Goal: Task Accomplishment & Management: Use online tool/utility

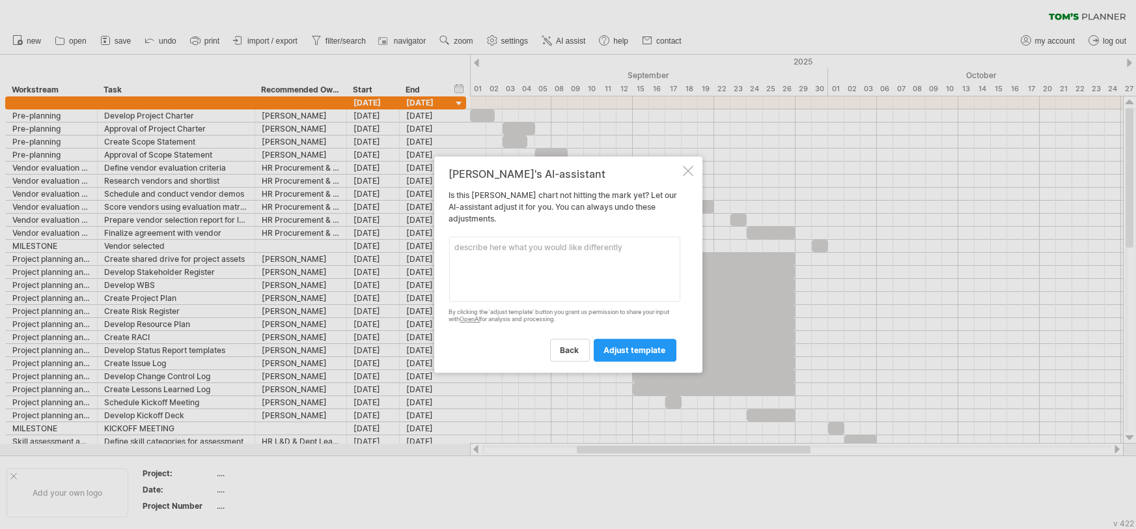
click at [553, 251] on textarea at bounding box center [564, 268] width 231 height 65
type textarea "once the pilot ends, there should be a week of time built in to make any adjust…"
click at [616, 348] on span "adjust template" at bounding box center [635, 350] width 62 height 10
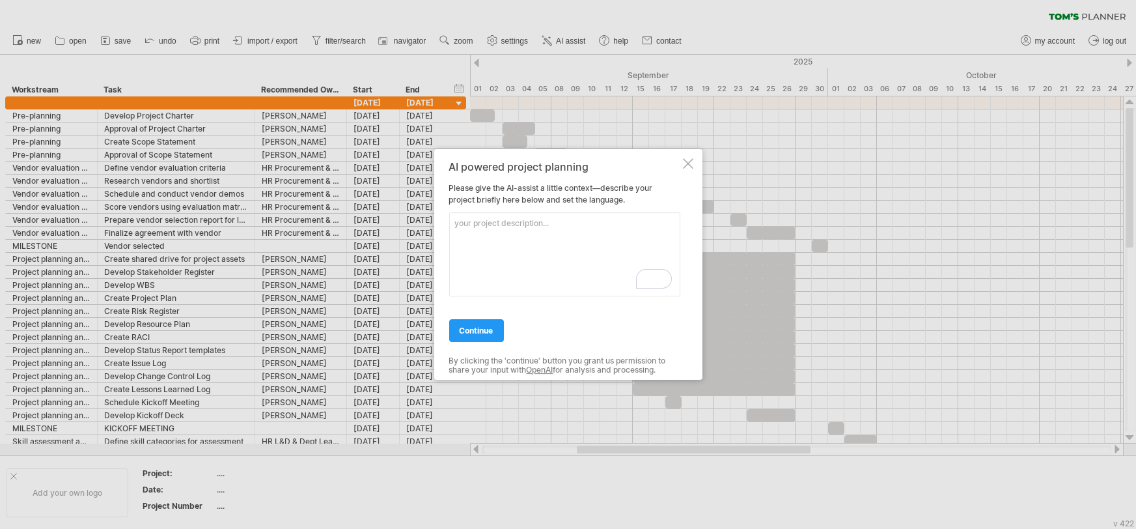
click at [555, 224] on textarea "To enrich screen reader interactions, please activate Accessibility in Grammarl…" at bounding box center [564, 254] width 231 height 84
type textarea "Implementing a company wide, global learning program"
click at [472, 337] on link "continue" at bounding box center [476, 330] width 55 height 23
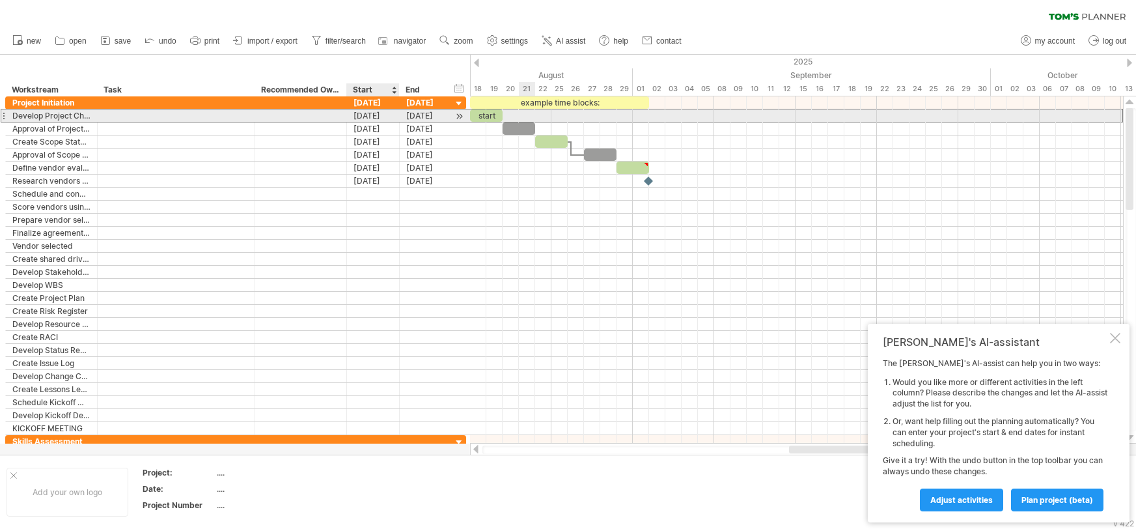
click at [363, 118] on div "[DATE]" at bounding box center [373, 115] width 53 height 12
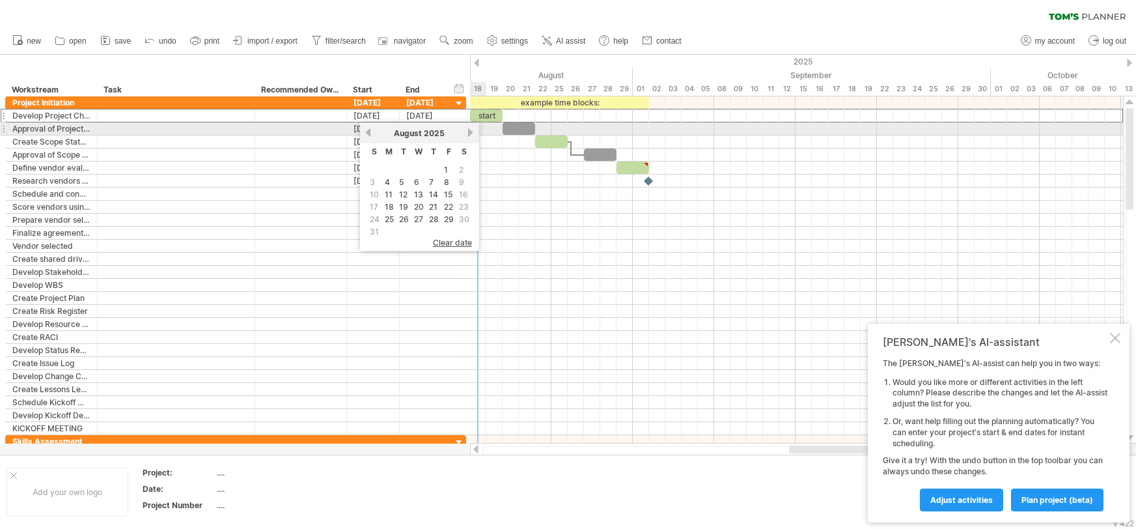
click at [468, 132] on link "next" at bounding box center [471, 133] width 10 height 10
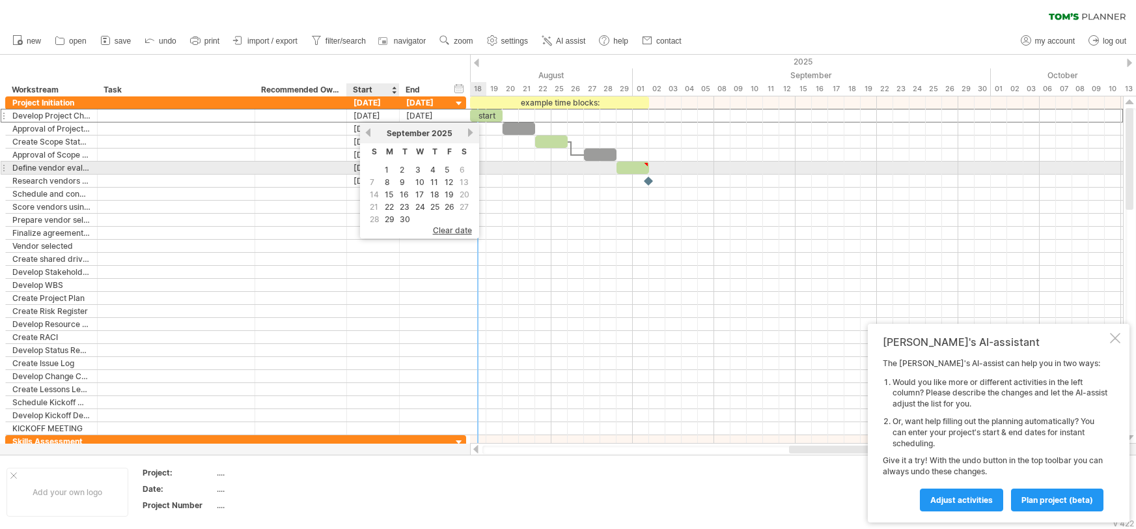
click at [381, 168] on table "S M T W T F S 1 2 3 4 5 6 7 8 9 10 11 12 13 14 15 16 17 18 19 20 21 22 23 24 25…" at bounding box center [420, 184] width 106 height 83
click at [386, 168] on link "1" at bounding box center [386, 169] width 7 height 12
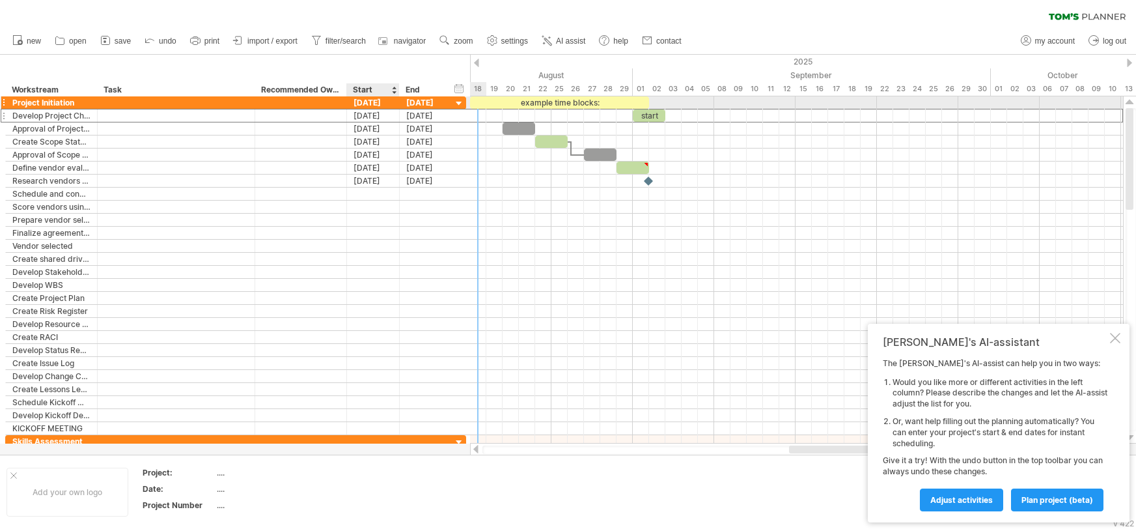
click at [378, 102] on div "[DATE]" at bounding box center [373, 102] width 53 height 12
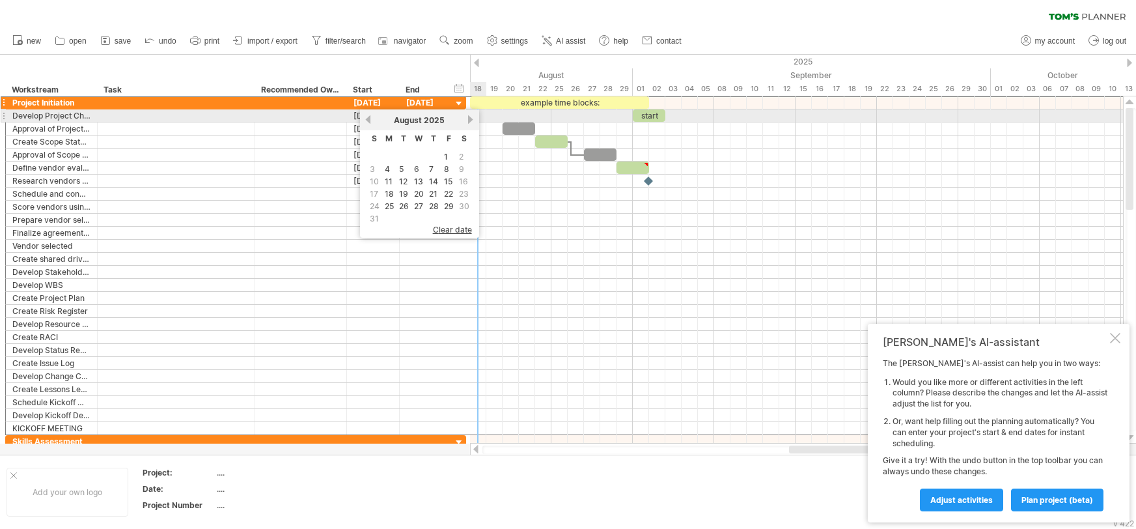
click at [471, 121] on link "next" at bounding box center [471, 120] width 10 height 10
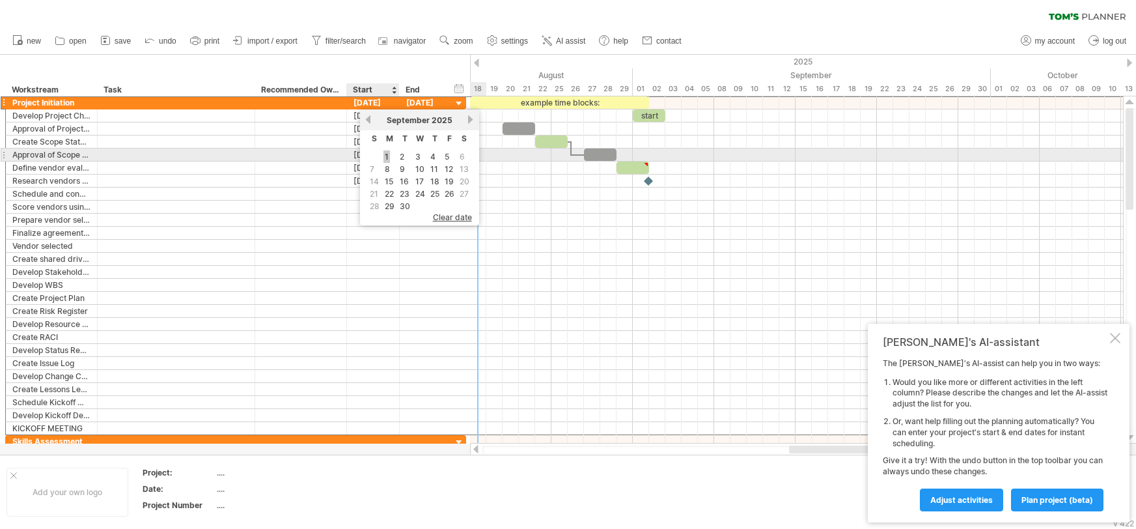
click at [387, 157] on link "1" at bounding box center [386, 156] width 7 height 12
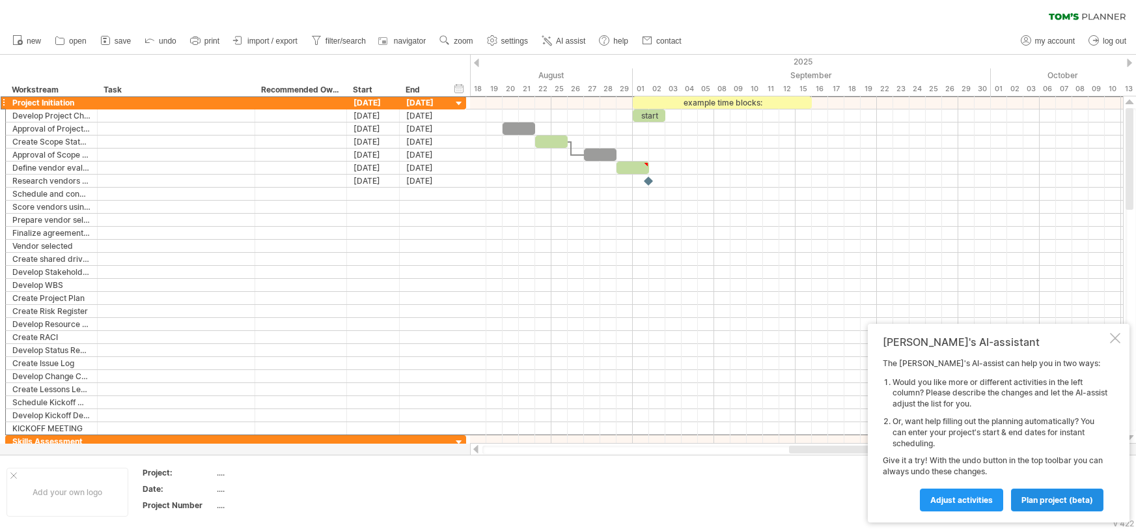
click at [1046, 497] on span "plan project (beta)" at bounding box center [1058, 500] width 72 height 10
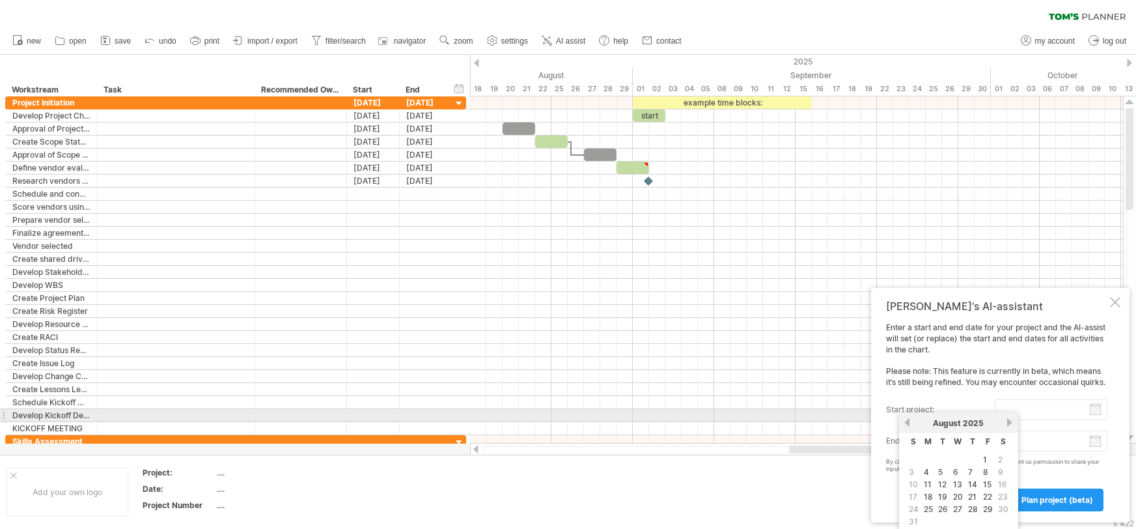
click at [1102, 413] on input "start project:" at bounding box center [1051, 409] width 113 height 21
click at [1009, 420] on link "next" at bounding box center [1010, 422] width 10 height 10
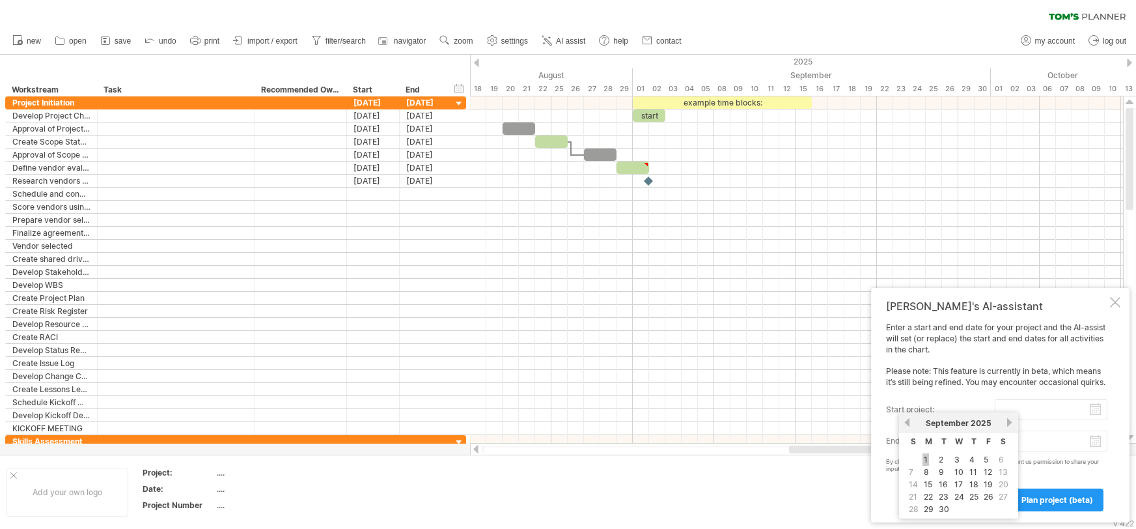
click at [928, 463] on link "1" at bounding box center [926, 459] width 7 height 12
type input "********"
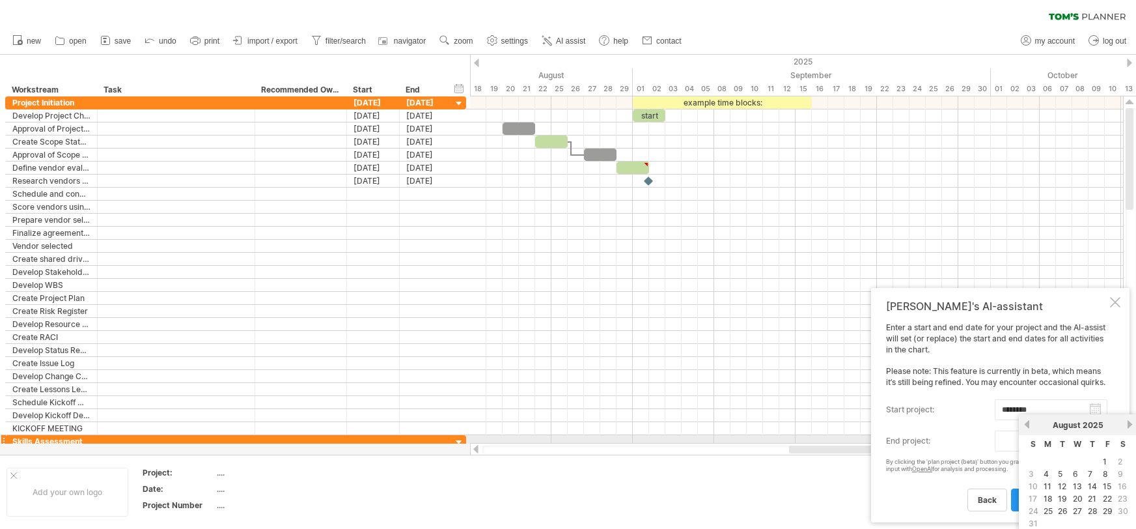
click at [1098, 442] on body "progress(100%) Trying to reach [DOMAIN_NAME] Connected again... 0% clear filter…" at bounding box center [568, 265] width 1136 height 531
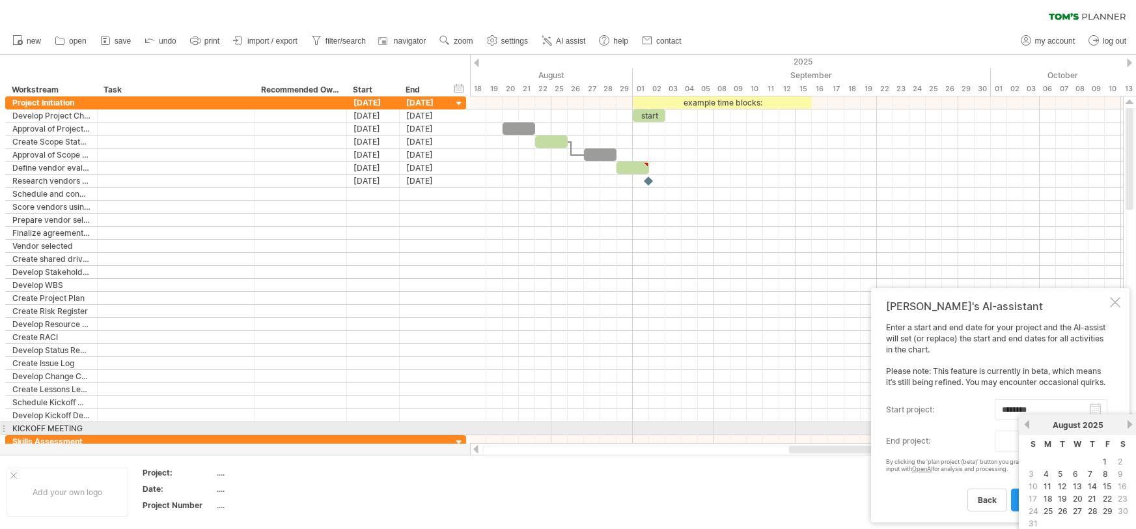
click at [1125, 422] on link "next" at bounding box center [1130, 424] width 10 height 10
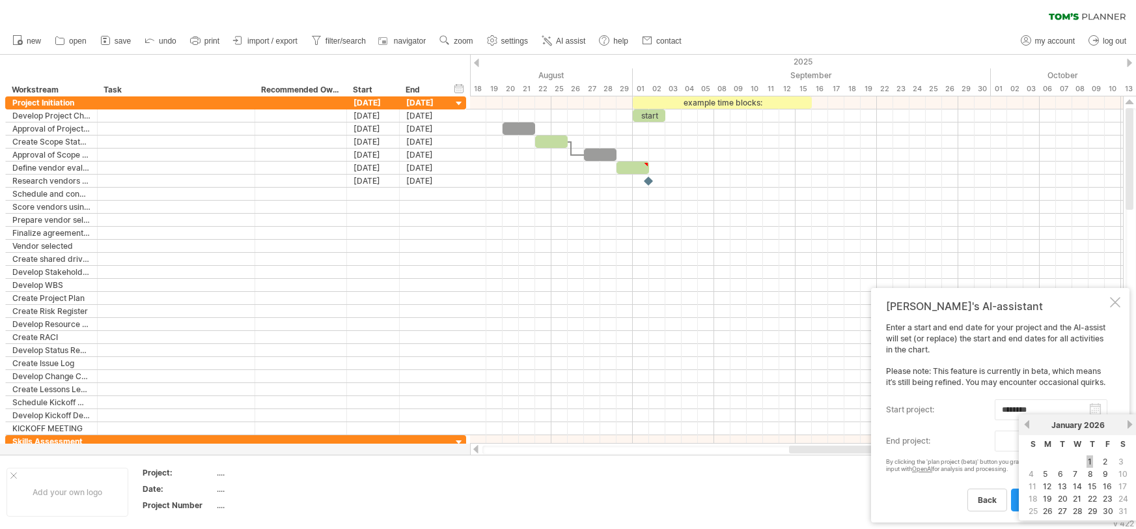
click at [1087, 465] on link "1" at bounding box center [1090, 461] width 7 height 12
type input "********"
click at [1053, 497] on span "plan project (beta)" at bounding box center [1058, 500] width 72 height 10
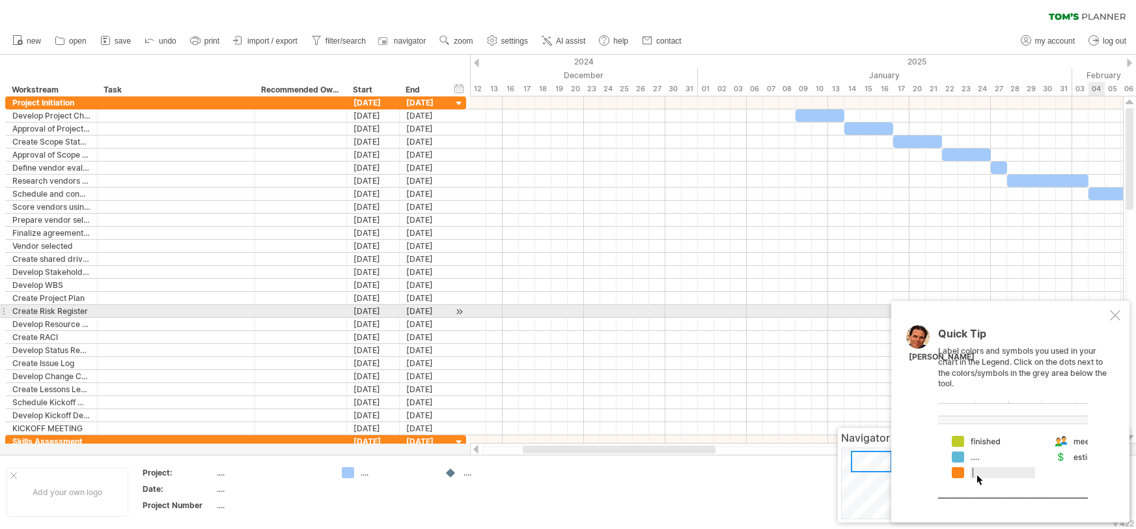
click at [1119, 313] on div at bounding box center [1115, 315] width 10 height 10
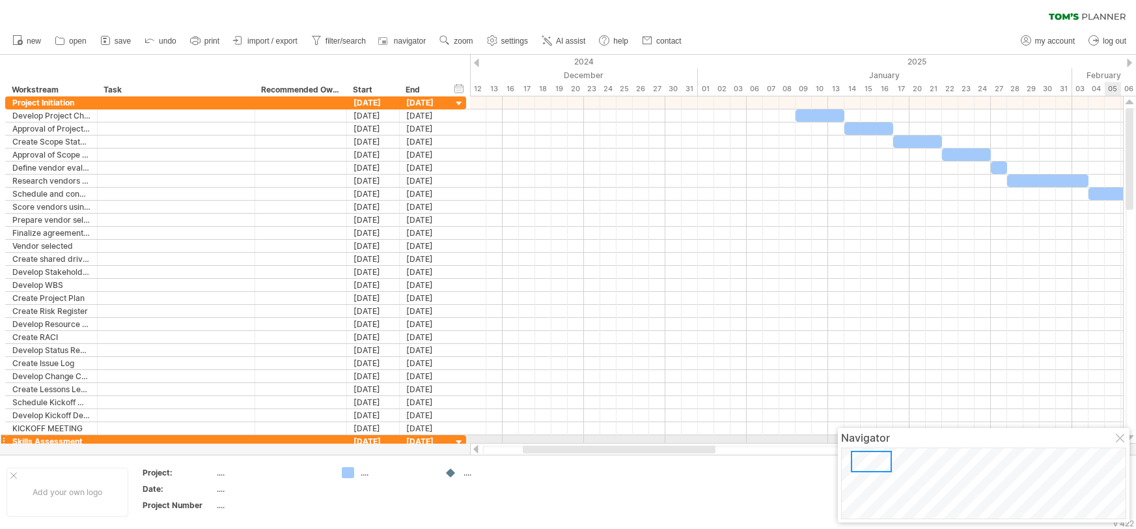
click at [1122, 438] on div at bounding box center [1121, 439] width 10 height 10
drag, startPoint x: 606, startPoint y: 453, endPoint x: 473, endPoint y: 441, distance: 133.4
click at [473, 441] on div "Trying to reach [DOMAIN_NAME] Connected again... 0% clear filter new" at bounding box center [568, 264] width 1136 height 529
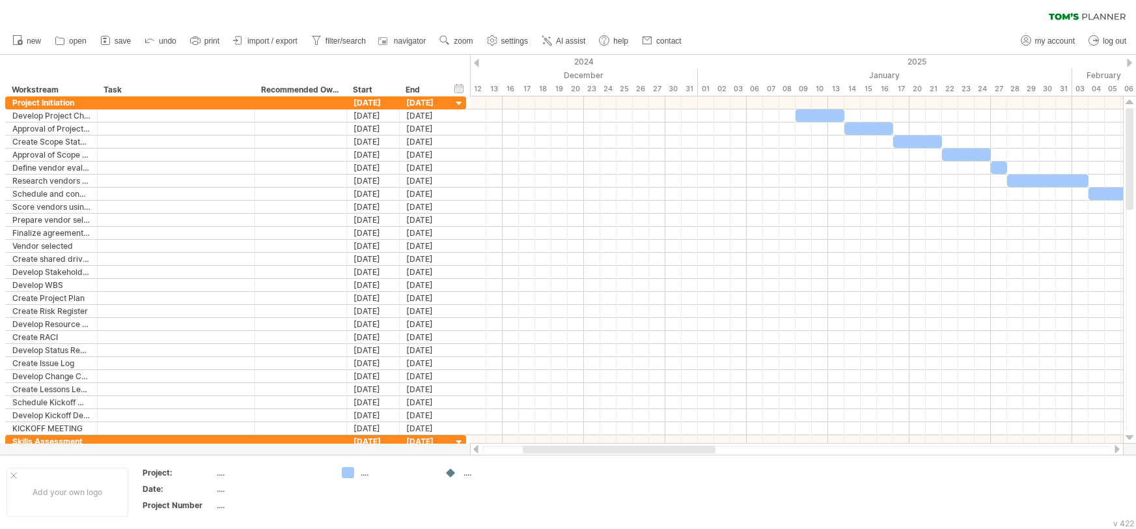
click at [490, 450] on div at bounding box center [796, 449] width 629 height 8
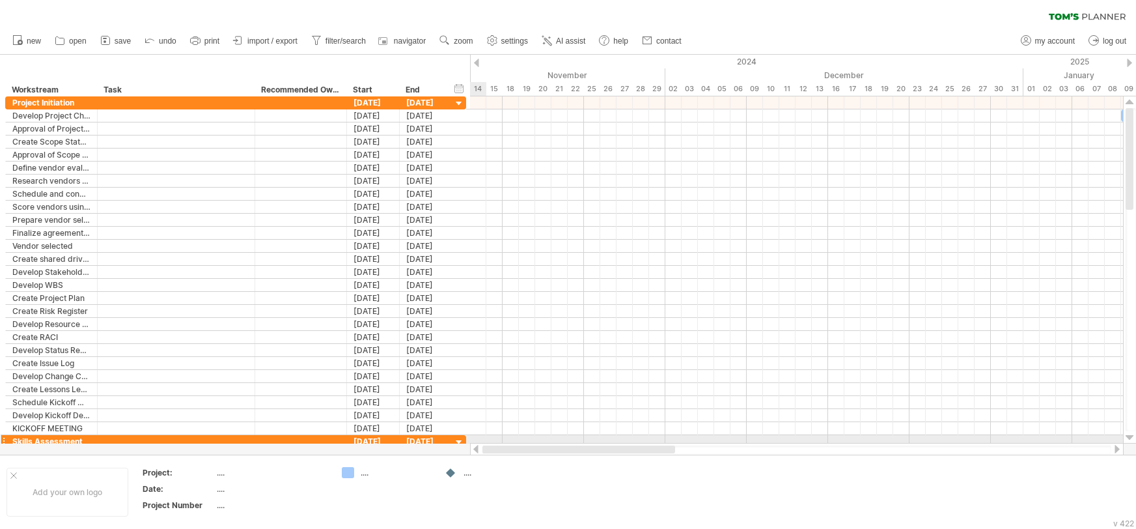
drag, startPoint x: 519, startPoint y: 447, endPoint x: 460, endPoint y: 439, distance: 59.7
click at [460, 439] on div "Trying to reach [DOMAIN_NAME] Connected again... 0% clear filter new" at bounding box center [568, 264] width 1136 height 529
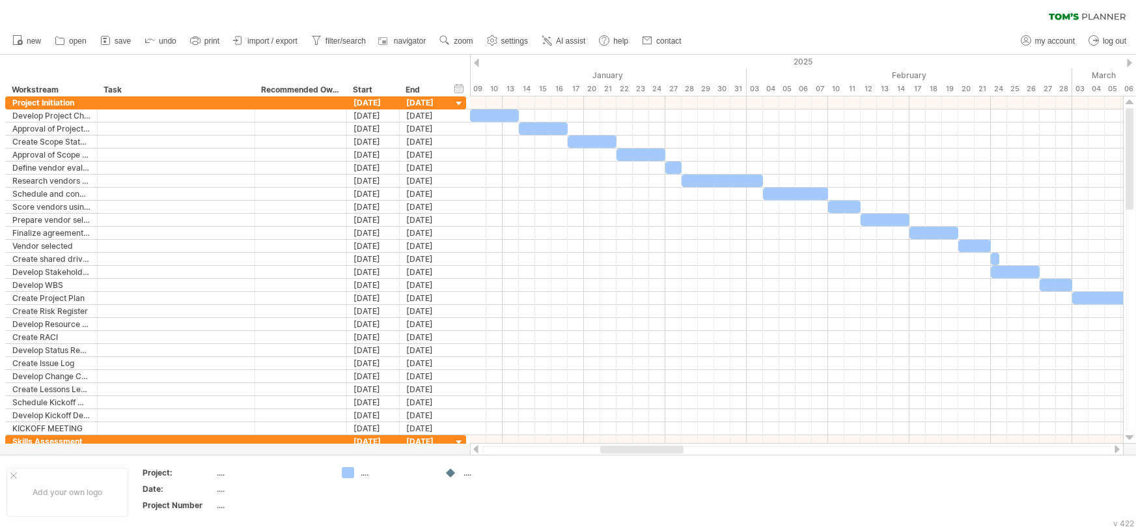
drag, startPoint x: 572, startPoint y: 451, endPoint x: 650, endPoint y: 452, distance: 78.8
click at [650, 452] on div at bounding box center [641, 449] width 83 height 8
click at [556, 40] on link "AI assist" at bounding box center [563, 41] width 51 height 17
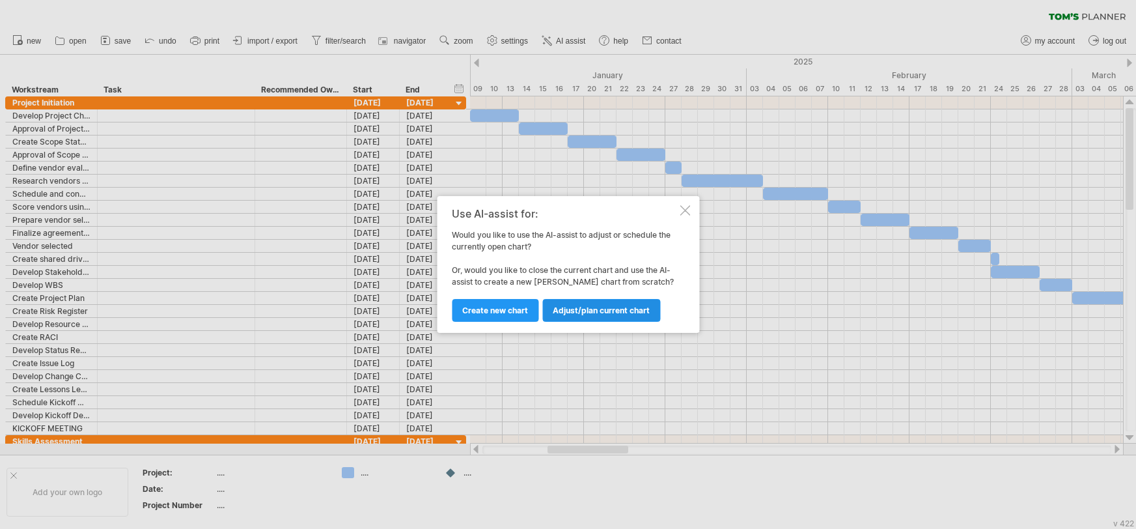
click at [594, 311] on span "Adjust/plan current chart" at bounding box center [601, 310] width 97 height 10
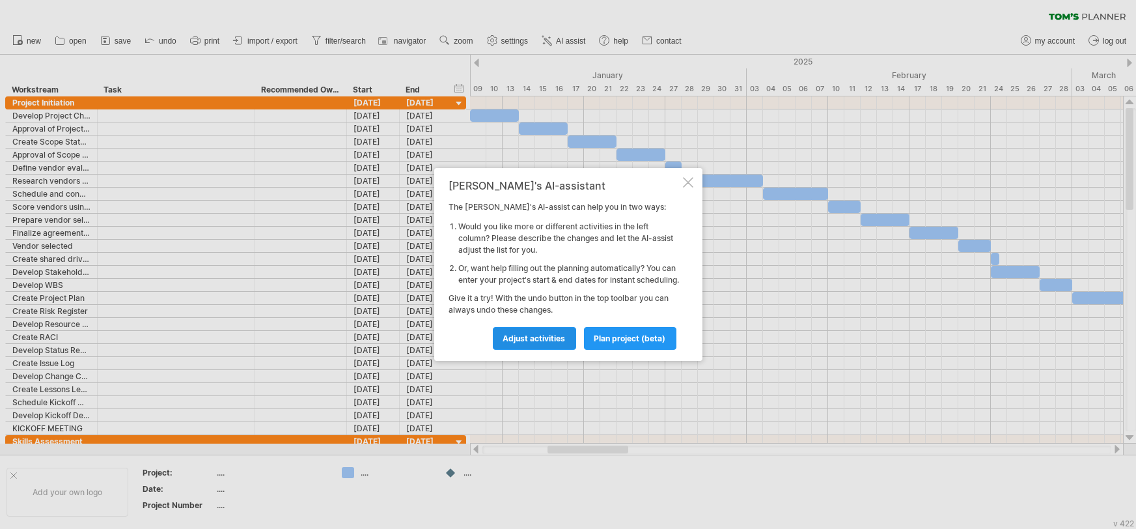
click at [552, 341] on span "Adjust activities" at bounding box center [534, 338] width 63 height 10
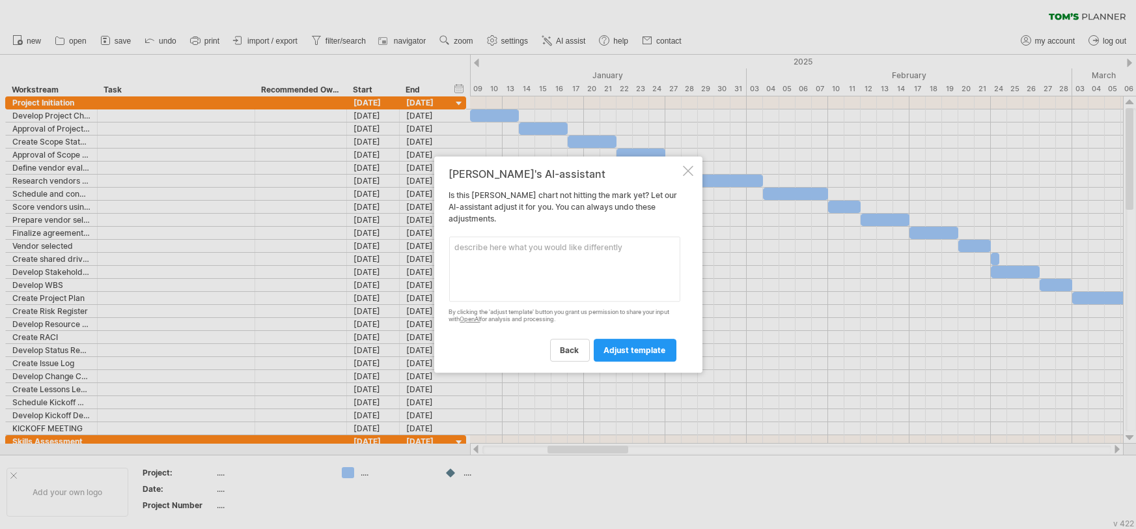
click at [566, 251] on textarea at bounding box center [564, 268] width 231 height 65
type textarea "the project should start on [DATE] and go live [DATE]. adjust start and end dat…"
click at [634, 350] on span "adjust template" at bounding box center [635, 350] width 62 height 10
